Goal: Transaction & Acquisition: Purchase product/service

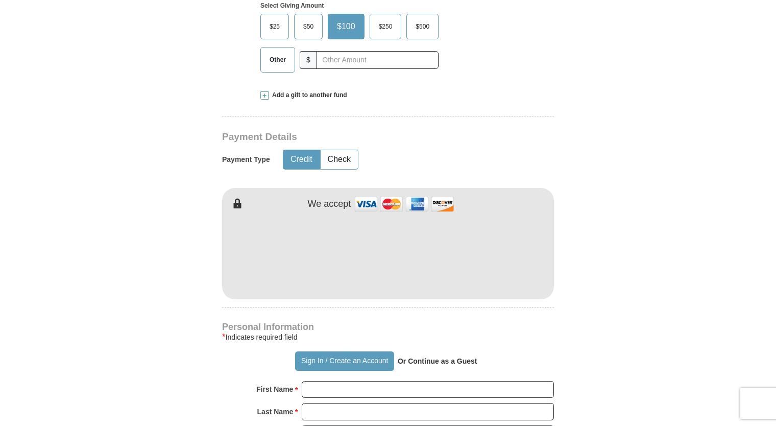
scroll to position [419, 0]
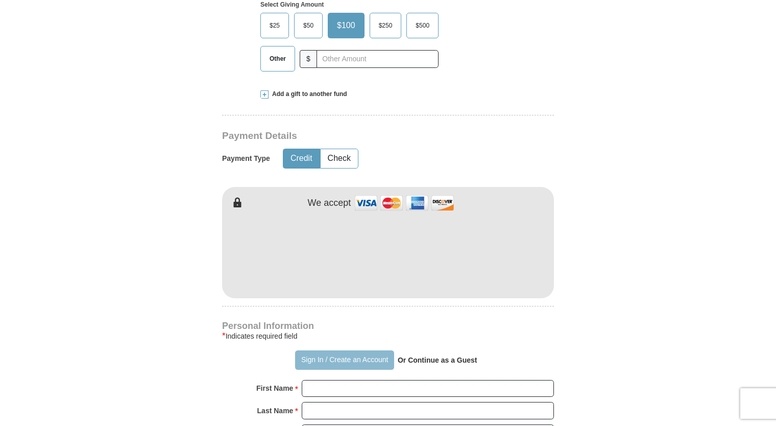
click at [365, 350] on button "Sign In / Create an Account" at bounding box center [344, 359] width 99 height 19
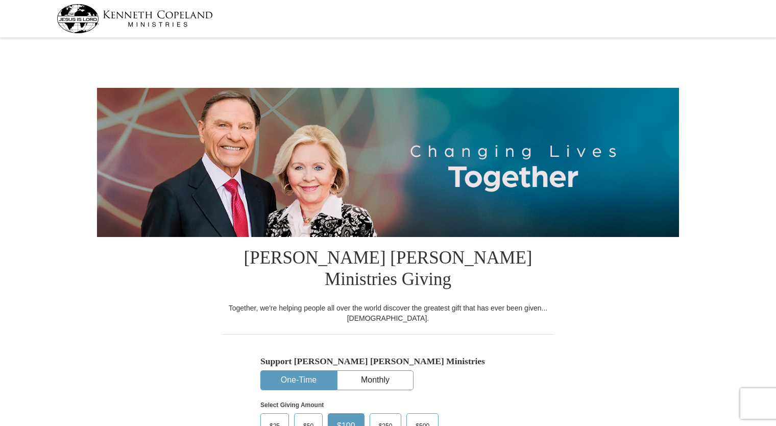
select select "IL"
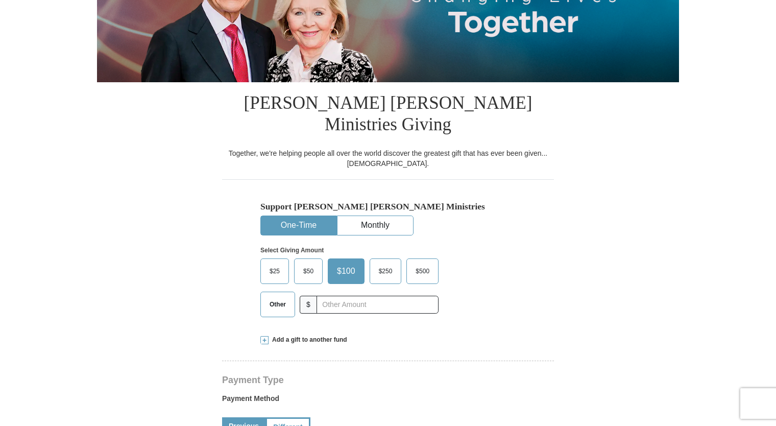
scroll to position [155, 0]
click at [280, 292] on label "Other" at bounding box center [278, 304] width 34 height 25
click at [0, 0] on input "Other" at bounding box center [0, 0] width 0 height 0
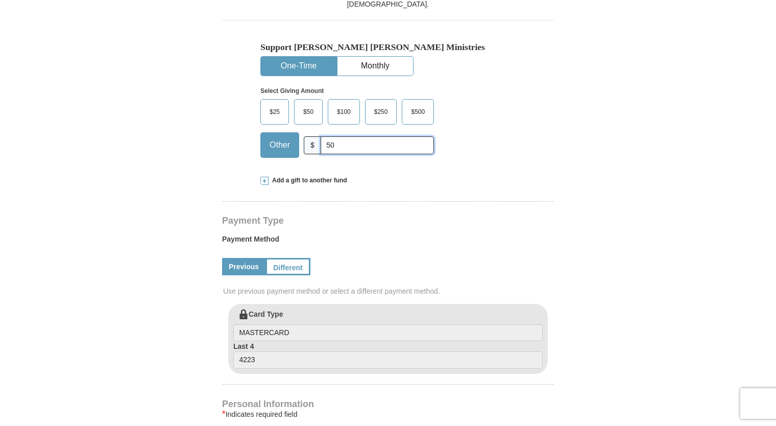
scroll to position [312, 0]
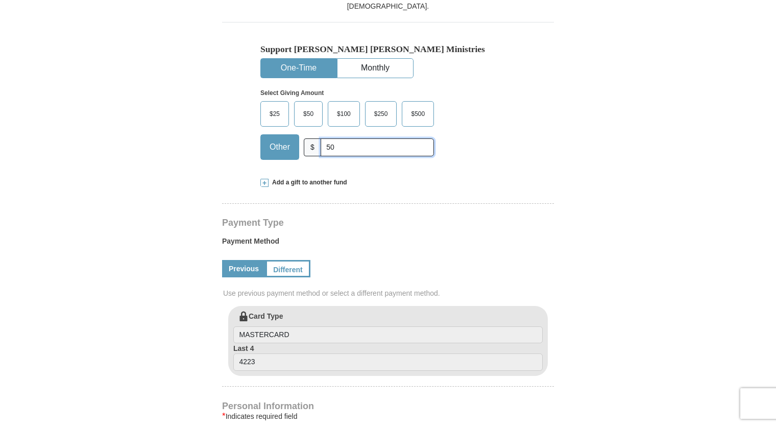
type input "50"
click at [313, 106] on span "$50" at bounding box center [308, 113] width 20 height 15
click at [0, 0] on input "$50" at bounding box center [0, 0] width 0 height 0
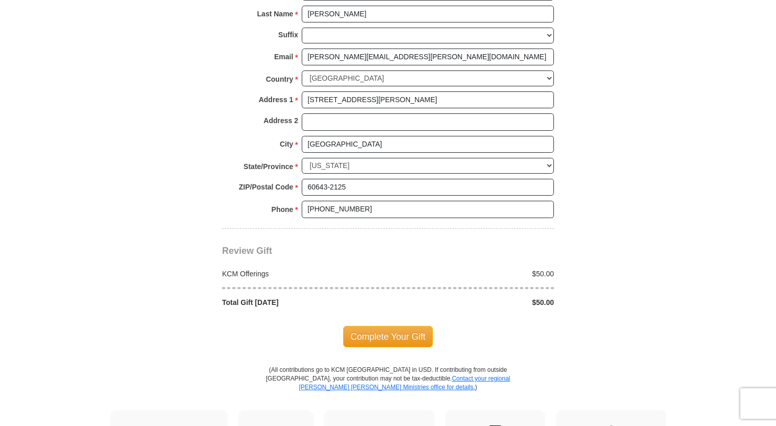
scroll to position [765, 0]
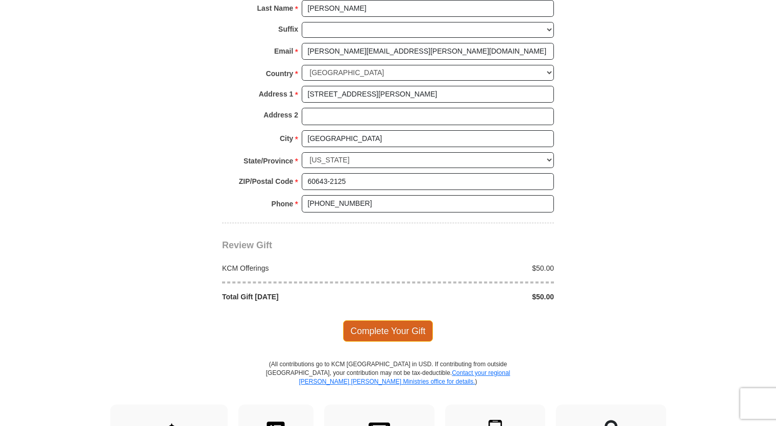
click at [384, 320] on span "Complete Your Gift" at bounding box center [388, 330] width 90 height 21
